Goal: Task Accomplishment & Management: Complete application form

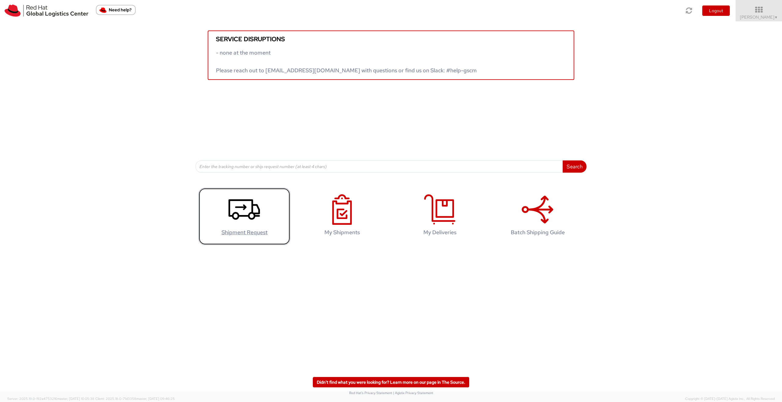
click at [229, 218] on icon at bounding box center [243, 210] width 31 height 31
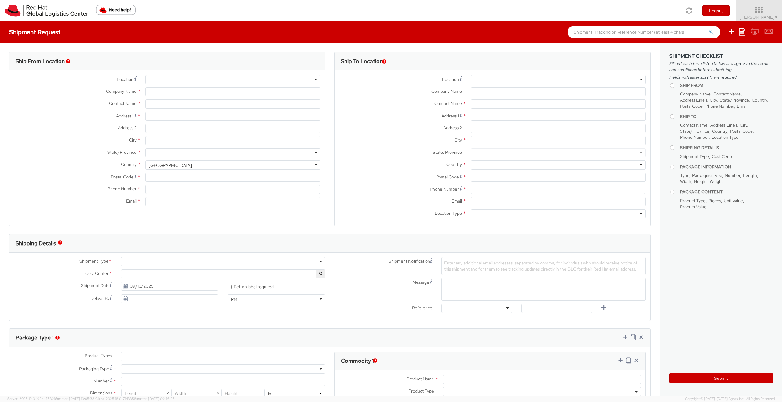
select select "809"
select select
click at [490, 78] on div at bounding box center [558, 79] width 175 height 9
click at [493, 101] on input "text" at bounding box center [558, 104] width 175 height 9
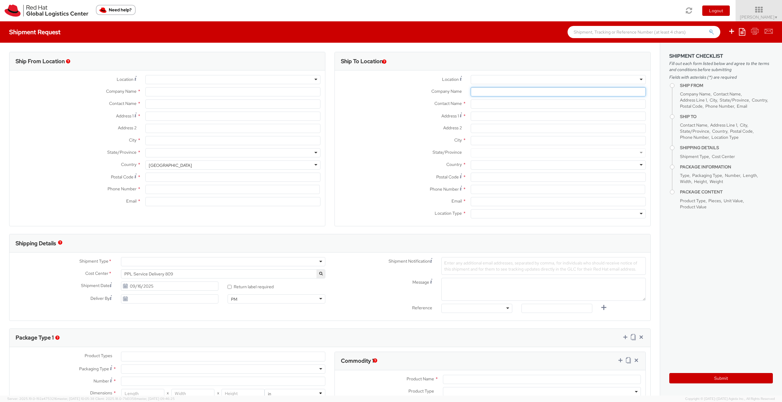
click at [494, 89] on input "Company Name *" at bounding box center [558, 91] width 175 height 9
paste input "CzechRelocate"
type input "Red Hat Czech s.r.o."
type input "Iveta Janickova"
type input "Purkynova 647/111"
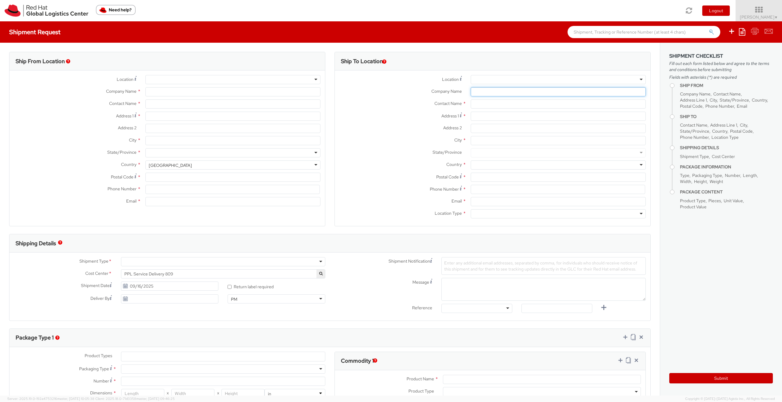
type input "BRNO"
type input "621 00"
type input "420 532 294 555"
type input "ijanicko@redhat.com"
type input "CzechRelocate"
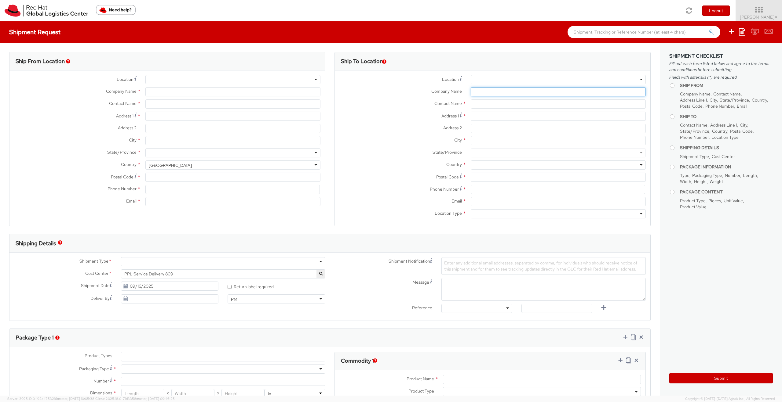
select select "CM"
select select "KGS"
type input "CzechRelocate"
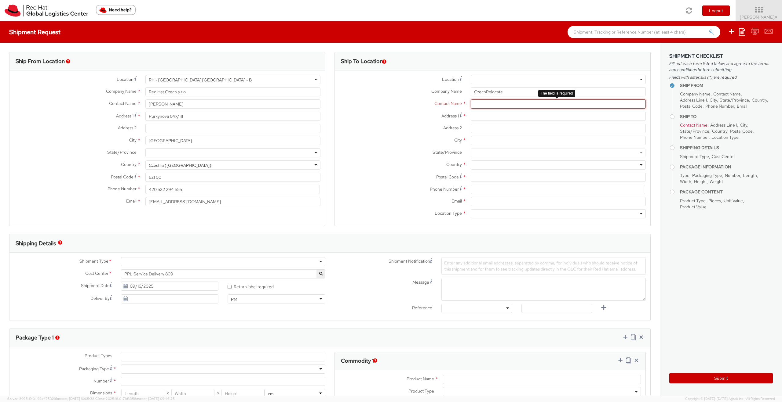
click at [495, 106] on input "text" at bounding box center [558, 104] width 175 height 9
paste input "Anastassiya Dubovik"
type input "Anastassiya Dubovik"
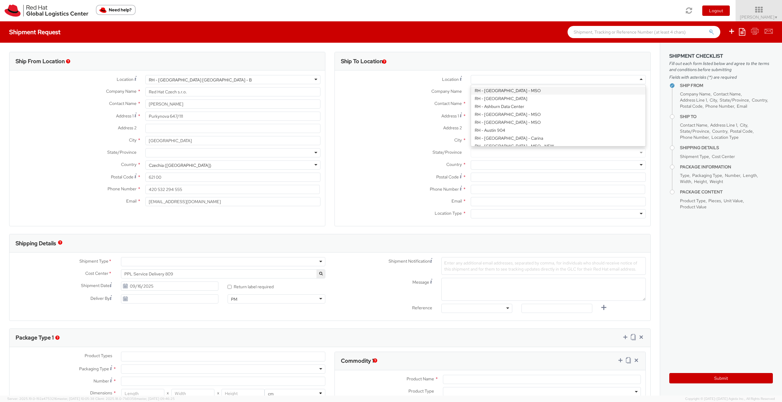
click at [635, 80] on div at bounding box center [558, 79] width 175 height 9
click at [581, 68] on div "Ship To Location" at bounding box center [492, 61] width 315 height 18
click at [625, 216] on div at bounding box center [558, 213] width 175 height 9
click at [484, 161] on div at bounding box center [558, 165] width 175 height 9
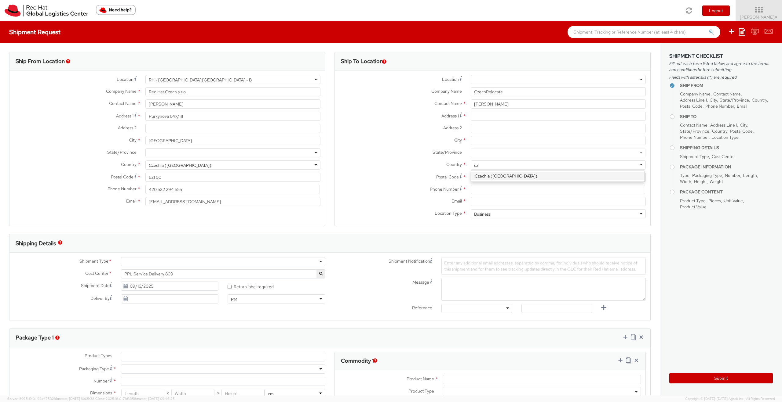
type input "cze"
click at [490, 176] on input "Postal Code *" at bounding box center [558, 177] width 175 height 9
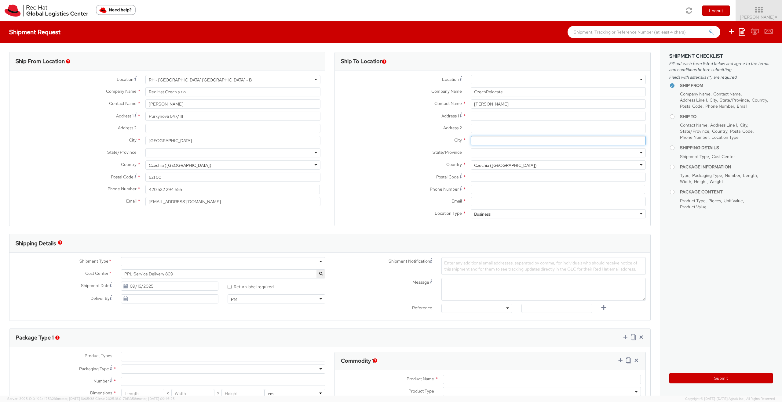
click at [489, 140] on input "City *" at bounding box center [558, 140] width 175 height 9
paste input "Praha 5"
type input "Praha 5"
click at [483, 116] on input "Address 1 *" at bounding box center [558, 116] width 175 height 9
paste input "Kořenského 1025/7"
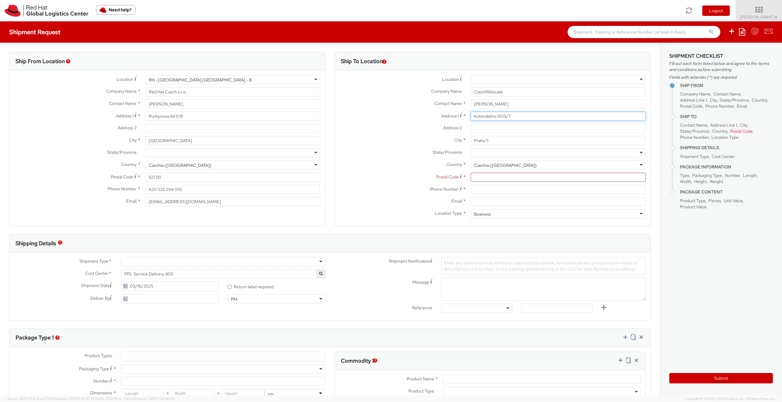
type input "Kořenského 1025/7"
click at [485, 193] on input at bounding box center [558, 189] width 174 height 9
paste input "+420 777 581 195"
type input "+420 777 581 195"
click at [485, 199] on input "Email *" at bounding box center [558, 201] width 175 height 9
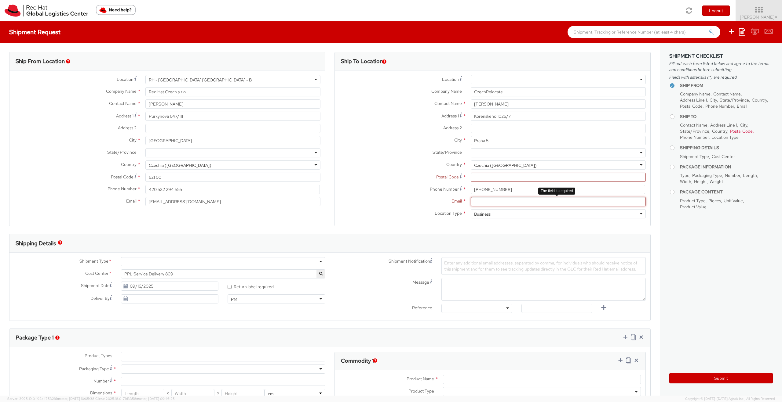
paste input "anastassiya.d@czechrelocate.cz"
type input "anastassiya.d@czechrelocate.cz"
click at [481, 179] on input "Postal Code *" at bounding box center [558, 177] width 175 height 9
type input "150 00"
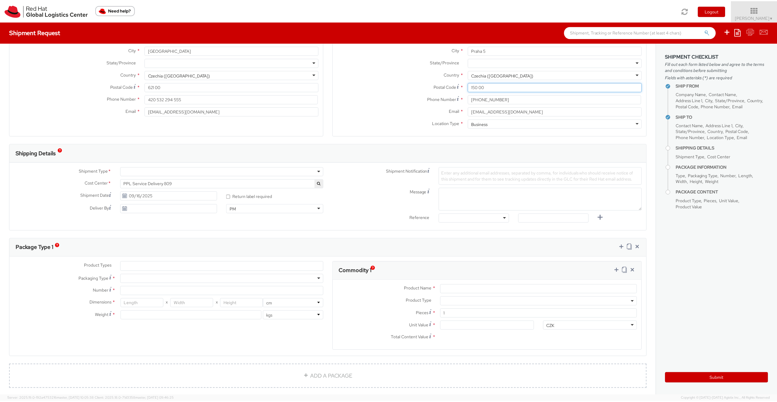
scroll to position [94, 0]
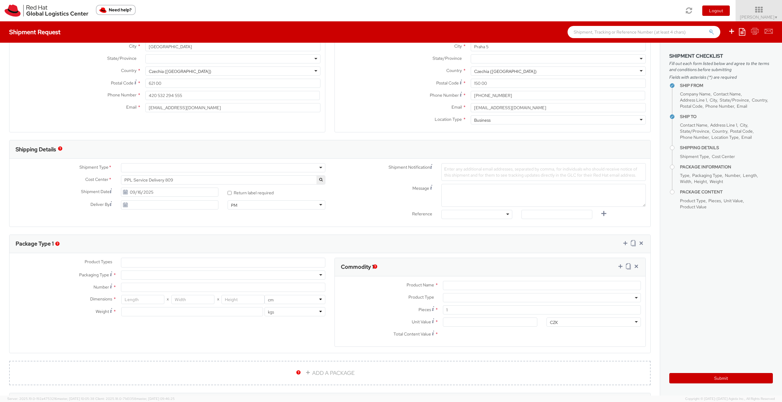
click at [142, 271] on div at bounding box center [223, 275] width 204 height 9
type input "1"
type input "24.13"
type input "31.75"
type input "0.64"
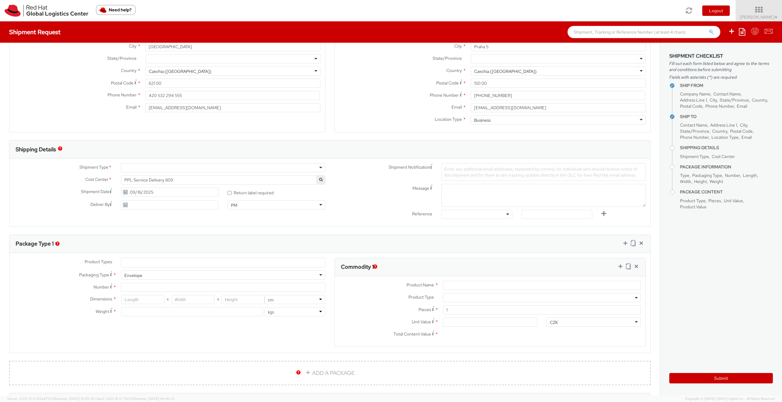
type input "0.5"
click at [474, 285] on input "Product Name *" at bounding box center [542, 285] width 198 height 9
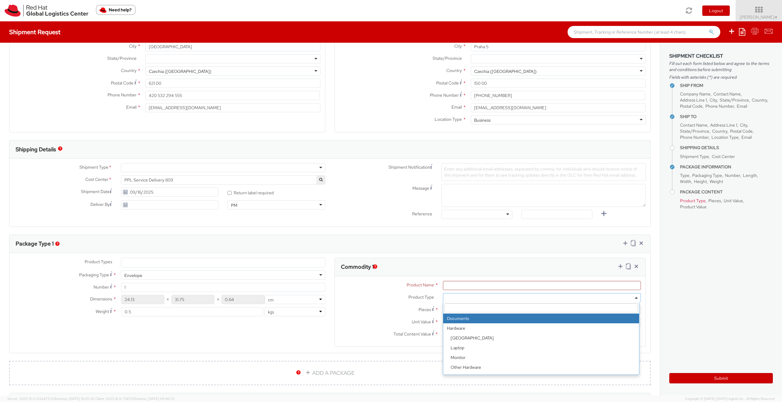
click at [469, 300] on span at bounding box center [542, 297] width 198 height 9
select select "DOCUMENT"
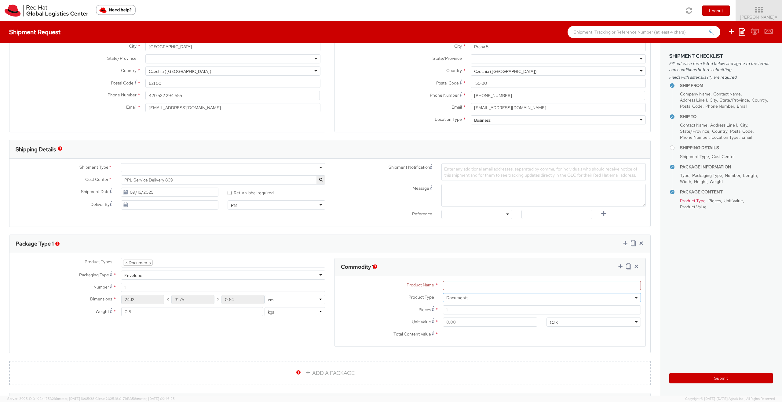
select select "DOCUMENT"
type input "Documents"
type input "1.00"
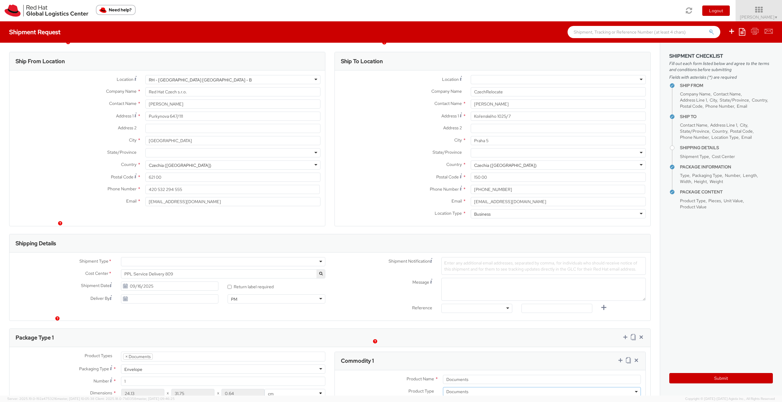
scroll to position [194, 0]
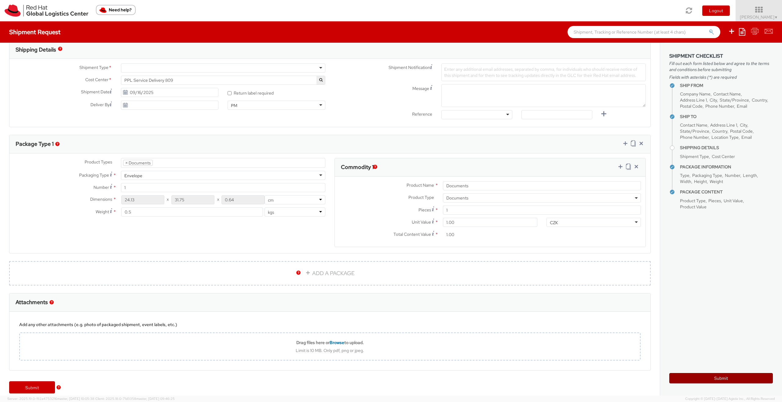
click at [711, 378] on button "Submit" at bounding box center [721, 378] width 104 height 10
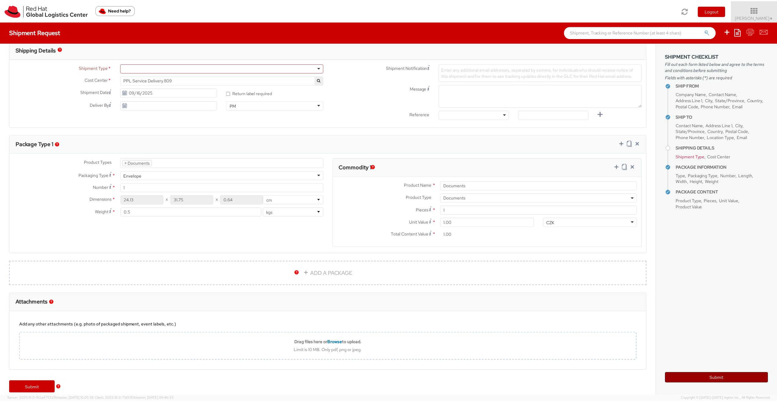
scroll to position [201, 0]
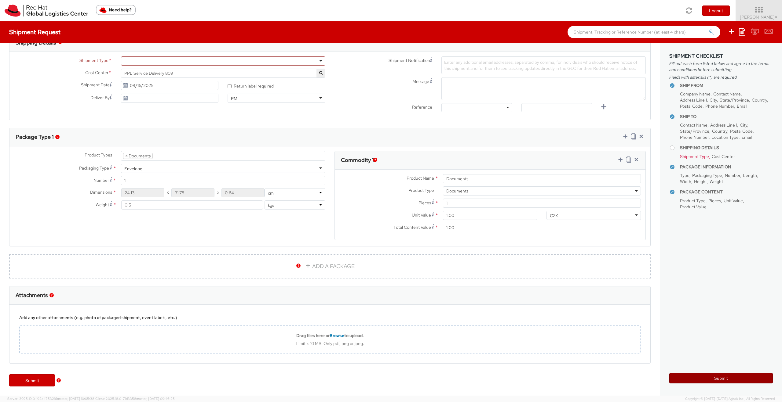
click at [728, 382] on button "Submit" at bounding box center [721, 378] width 104 height 10
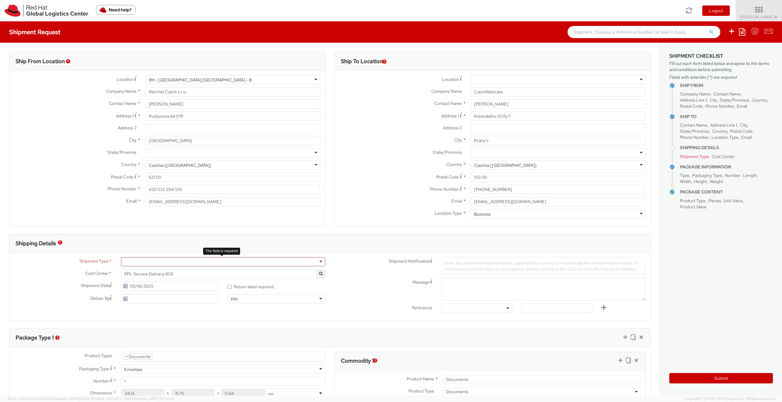
click at [312, 264] on div at bounding box center [223, 261] width 204 height 9
click at [733, 380] on button "Submit" at bounding box center [721, 378] width 104 height 10
